Goal: Find specific page/section: Find specific page/section

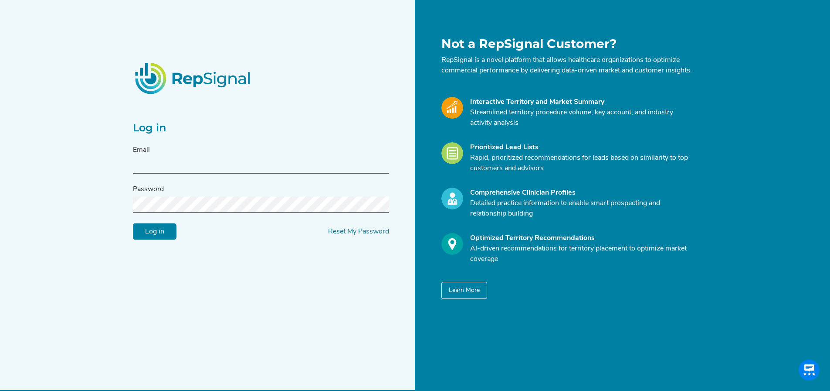
type input "[EMAIL_ADDRESS][DOMAIN_NAME]"
click at [155, 237] on input "Log in" at bounding box center [155, 231] width 44 height 17
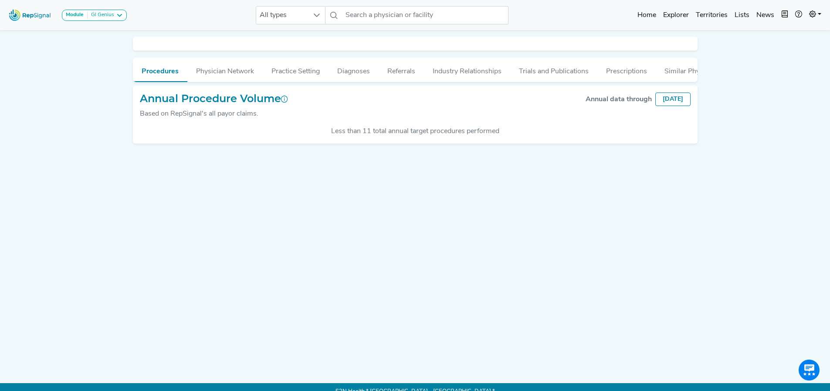
click at [99, 20] on button "Module GI Genius" at bounding box center [94, 15] width 65 height 11
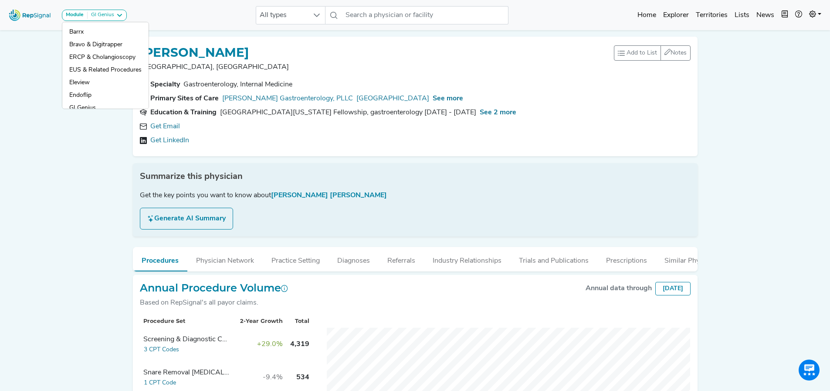
click at [52, 179] on div "Module GI Genius Barrx Bravo & Digitrapper ERCP & Cholangioscopy EUS & Related …" at bounding box center [415, 255] width 830 height 511
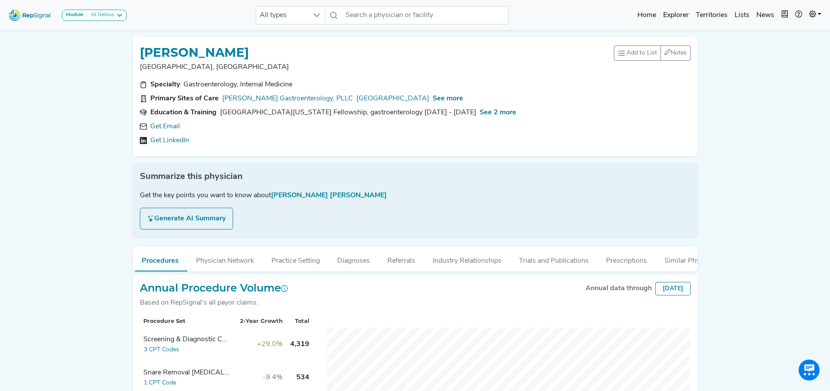
click at [30, 15] on img at bounding box center [30, 15] width 50 height 19
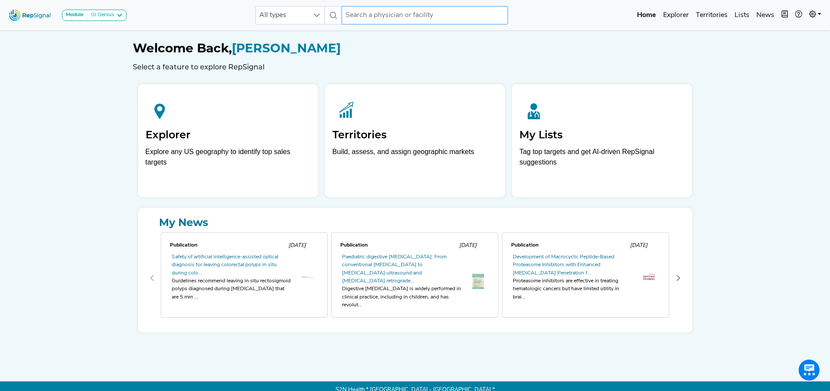
click at [411, 11] on input "text" at bounding box center [425, 15] width 167 height 18
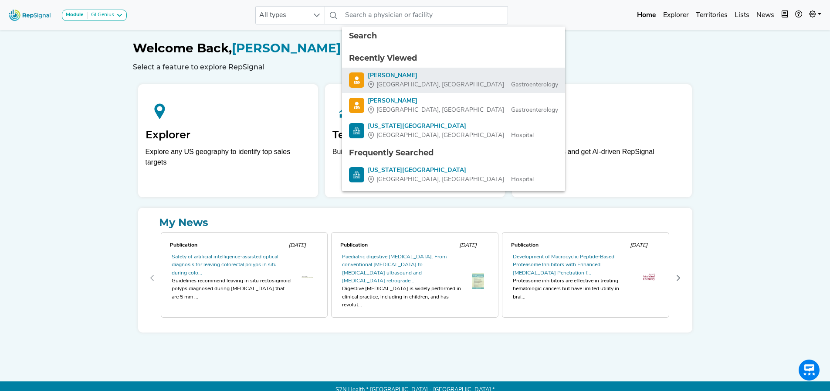
click at [383, 75] on div "[PERSON_NAME]" at bounding box center [463, 75] width 191 height 9
type input "[PERSON_NAME]"
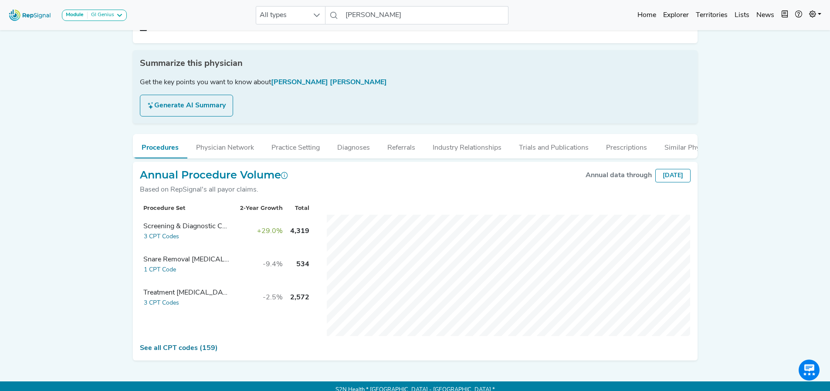
scroll to position [127, 0]
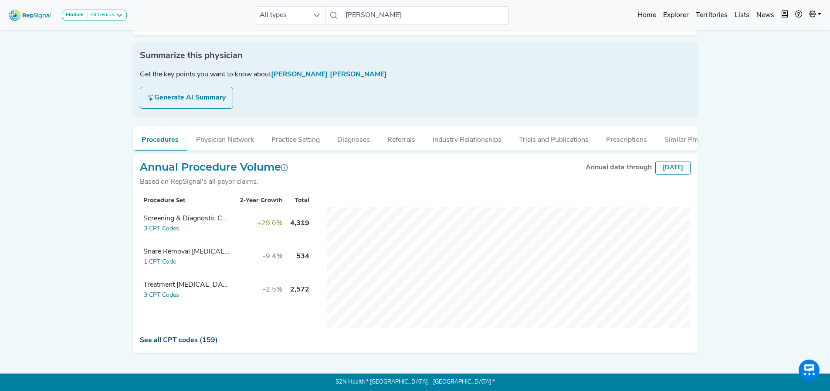
click at [194, 339] on link "See all CPT codes (159)" at bounding box center [179, 340] width 78 height 7
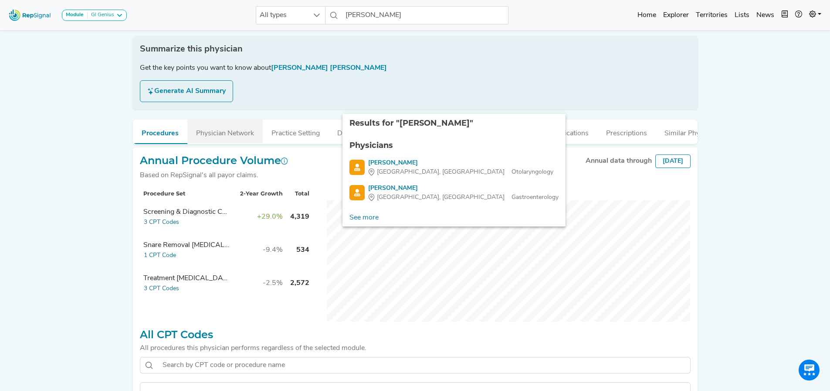
drag, startPoint x: 78, startPoint y: 143, endPoint x: 193, endPoint y: 129, distance: 115.9
click at [78, 142] on div "Module GI Genius Barrx Bravo & Digitrapper ERCP & Cholangioscopy EUS & Related …" at bounding box center [415, 248] width 830 height 750
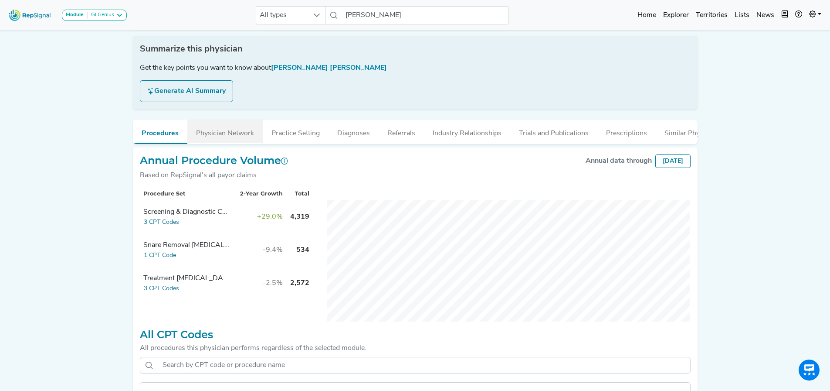
click at [238, 135] on button "Physician Network" at bounding box center [224, 131] width 75 height 24
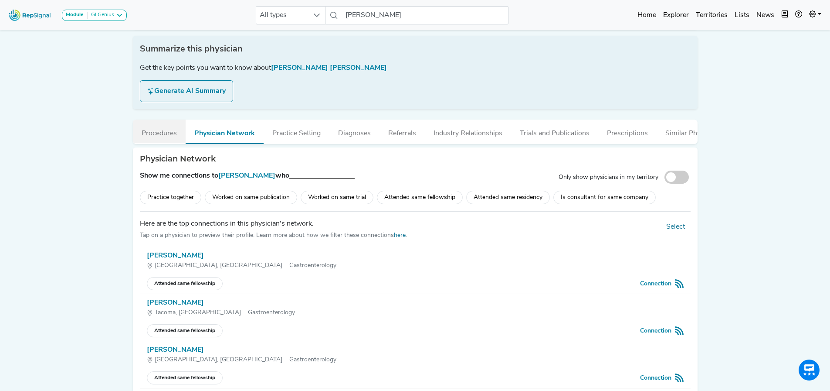
click at [161, 133] on button "Procedures" at bounding box center [159, 131] width 53 height 24
